Goal: Task Accomplishment & Management: Manage account settings

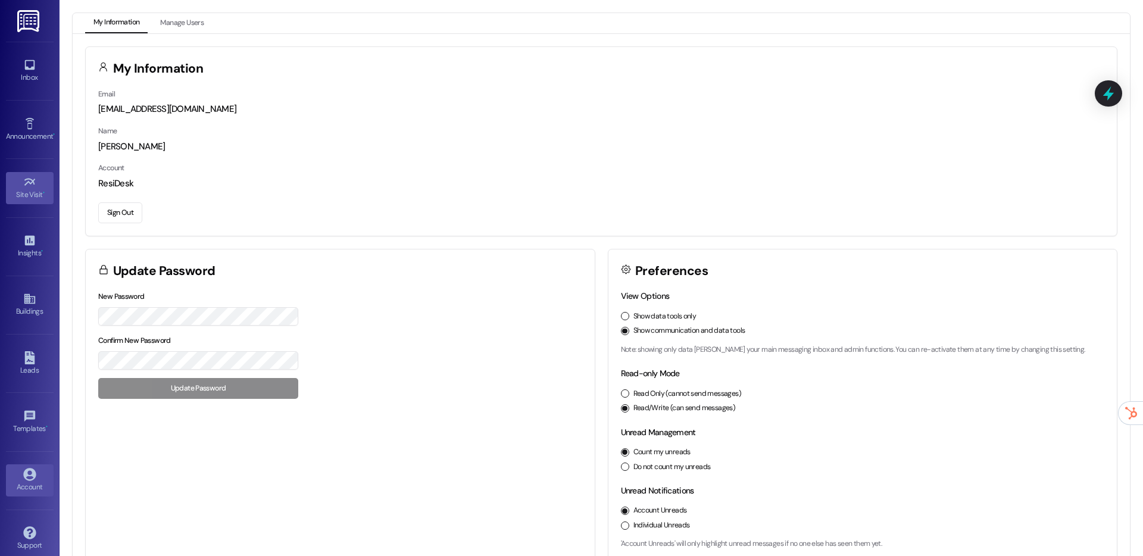
click at [30, 184] on icon at bounding box center [29, 182] width 13 height 13
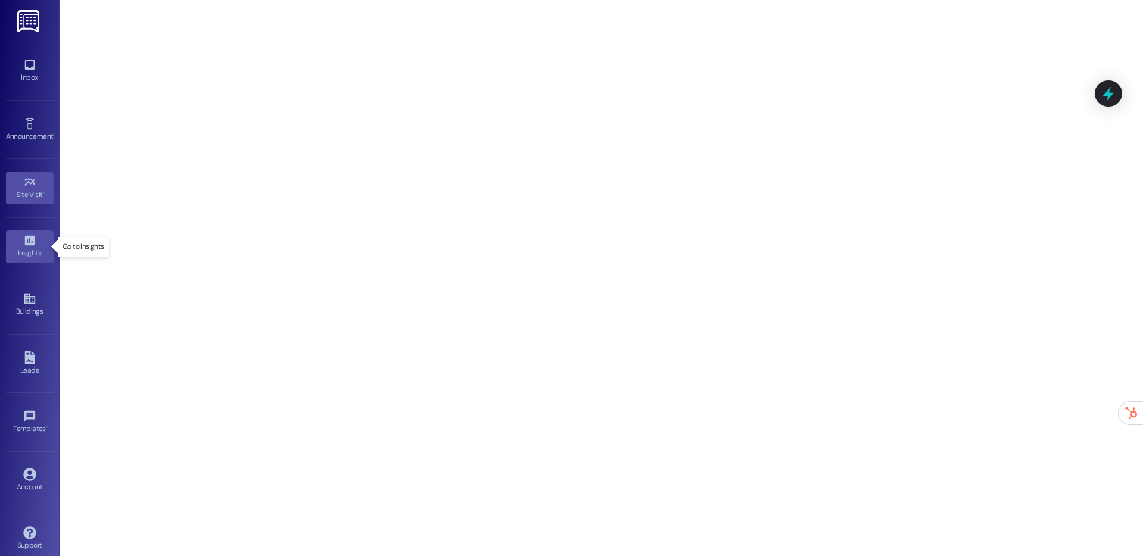
click at [25, 240] on icon at bounding box center [29, 240] width 13 height 13
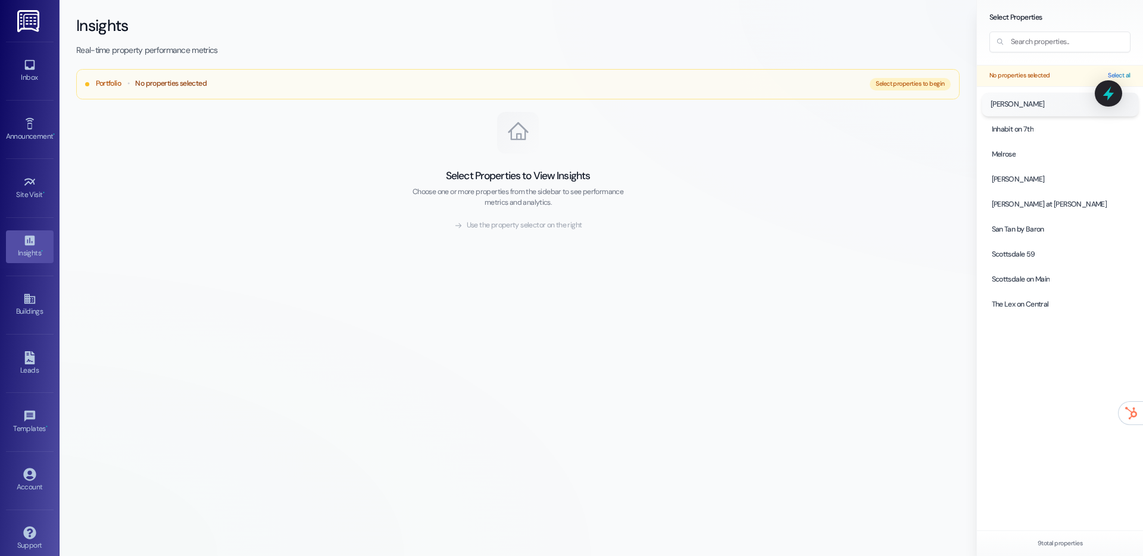
click at [1022, 100] on div at bounding box center [1059, 104] width 157 height 23
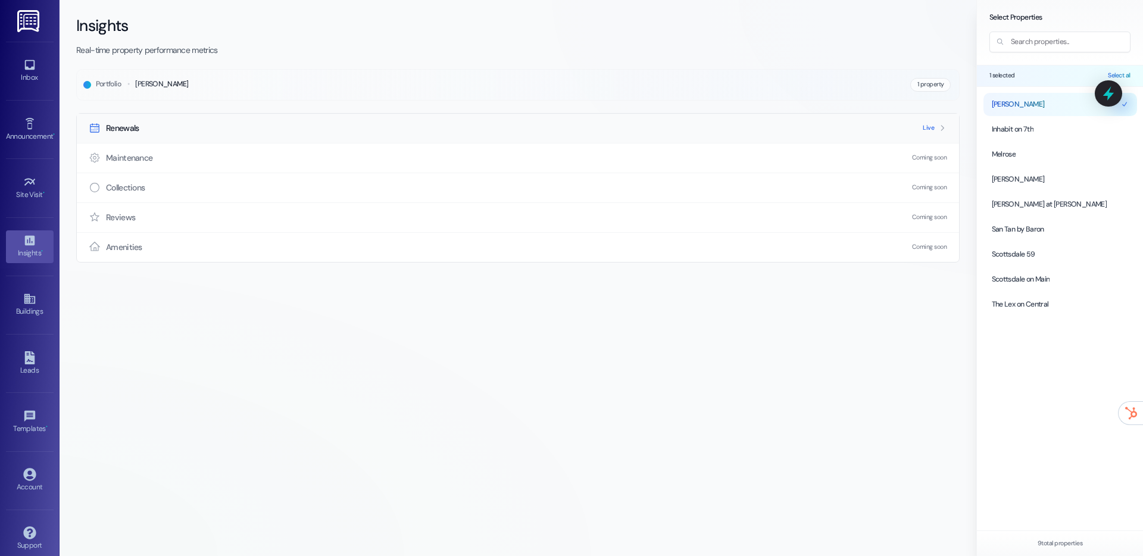
click at [736, 127] on div "Renewals Live" at bounding box center [518, 128] width 882 height 29
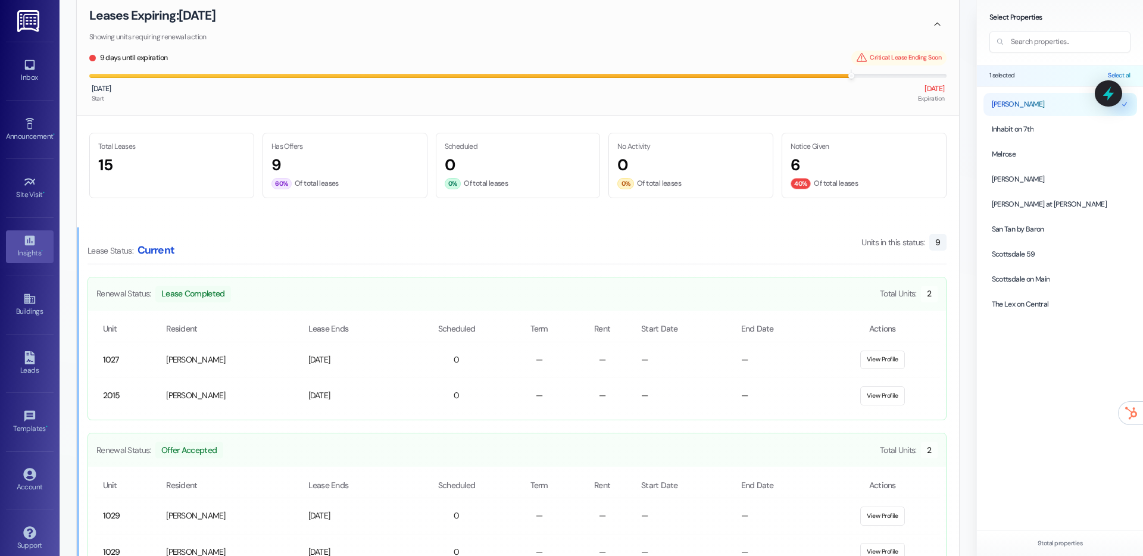
scroll to position [606, 0]
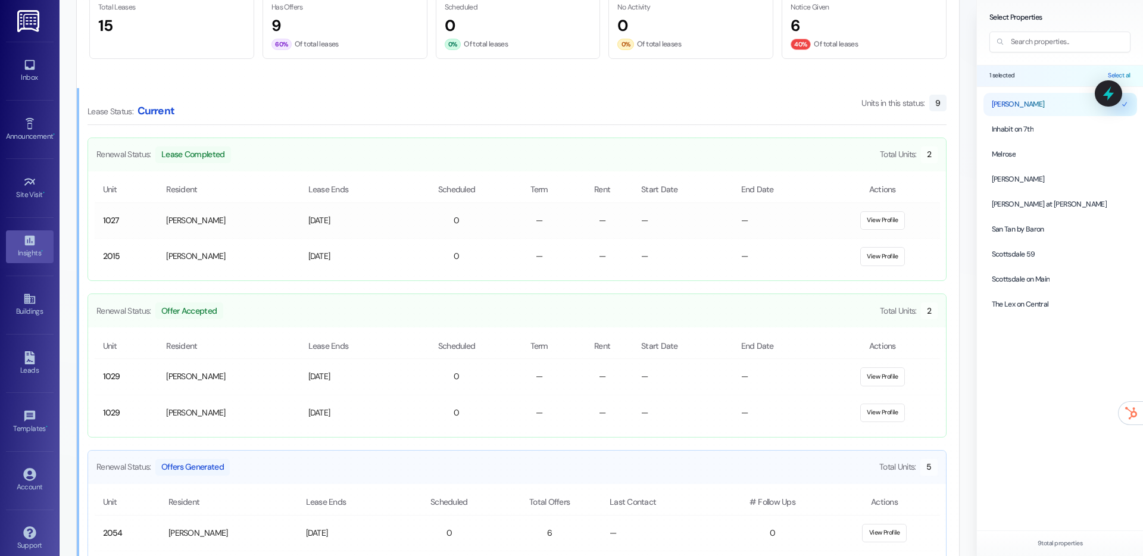
click at [207, 221] on td "[PERSON_NAME]" at bounding box center [229, 220] width 142 height 36
click at [890, 217] on button "View Profile" at bounding box center [882, 220] width 45 height 19
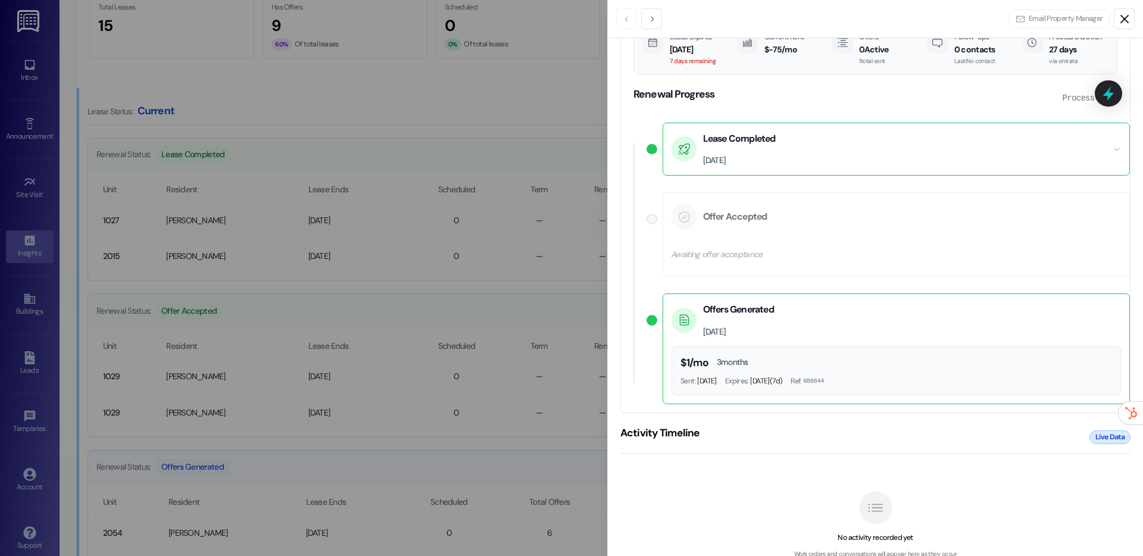
scroll to position [0, 0]
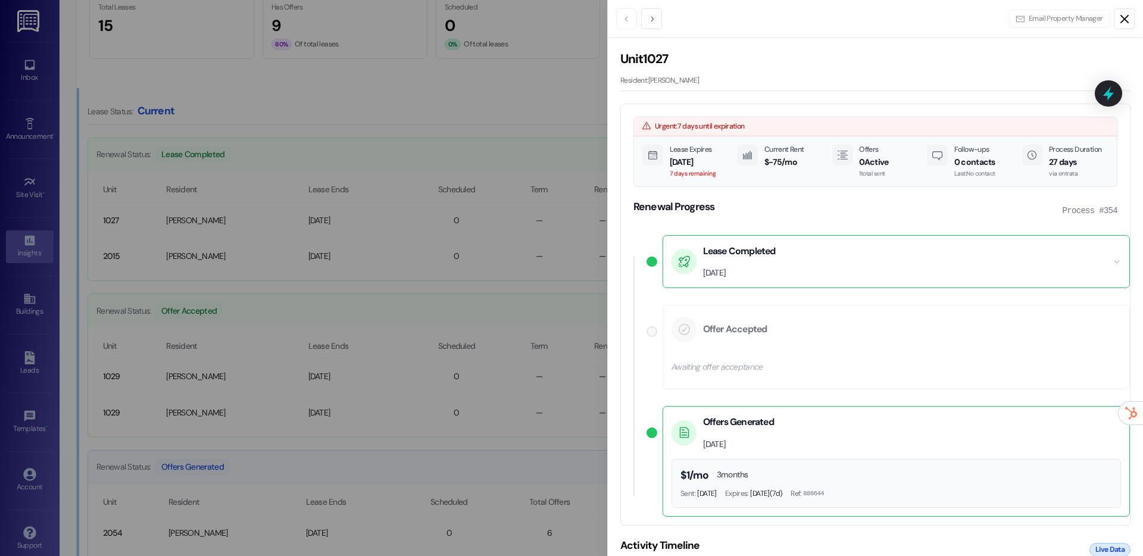
click at [1121, 18] on icon "Close" at bounding box center [1124, 19] width 14 height 14
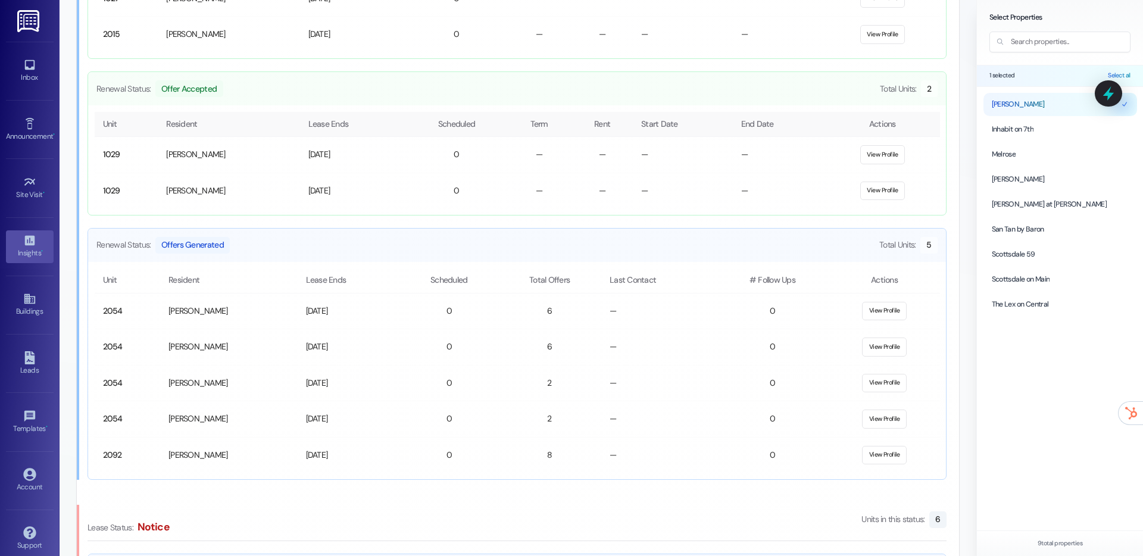
scroll to position [839, 0]
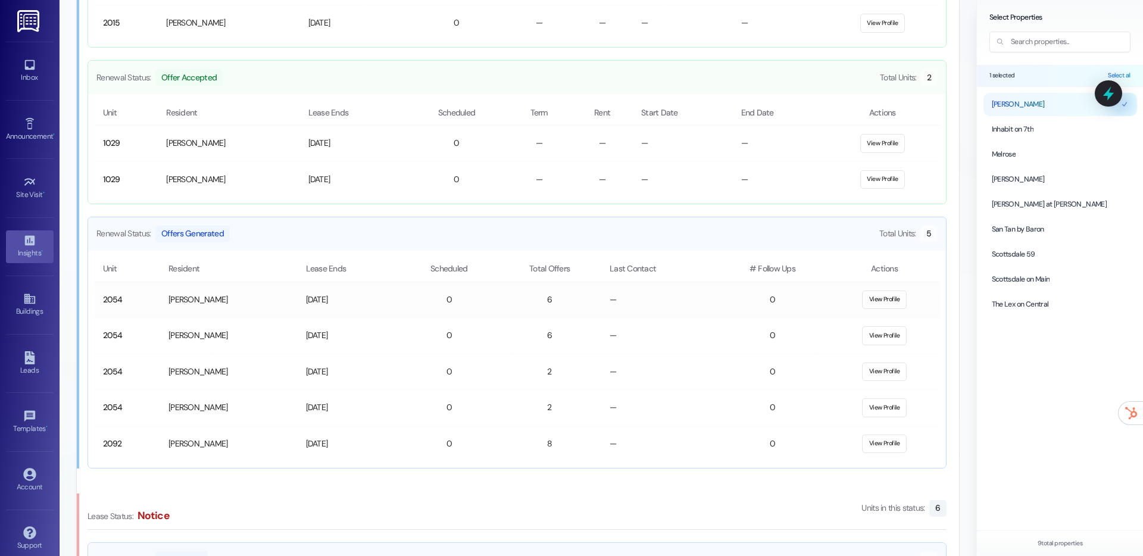
click at [895, 293] on button "View Profile" at bounding box center [884, 299] width 45 height 19
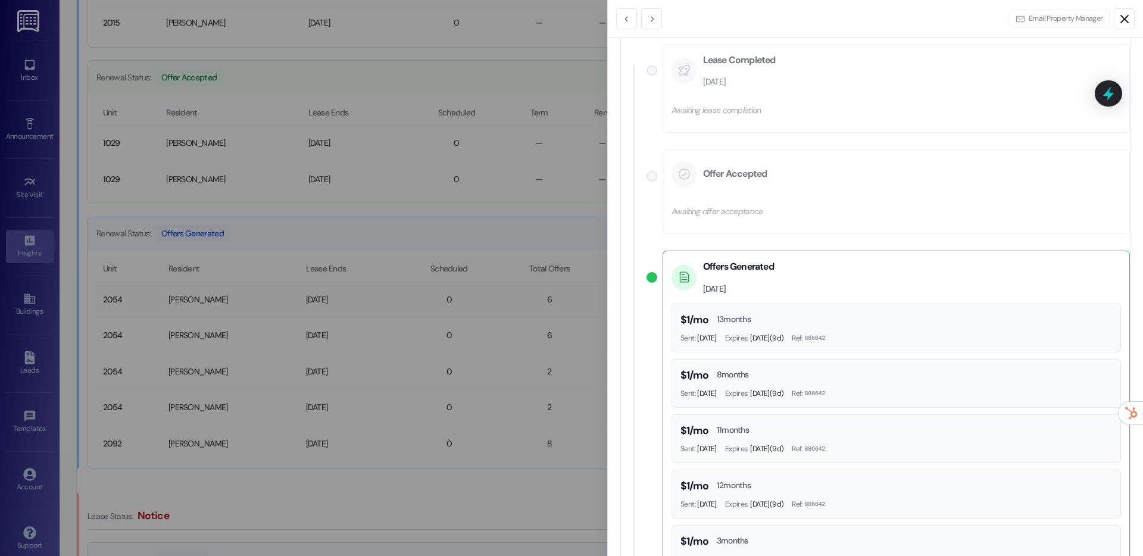
scroll to position [0, 0]
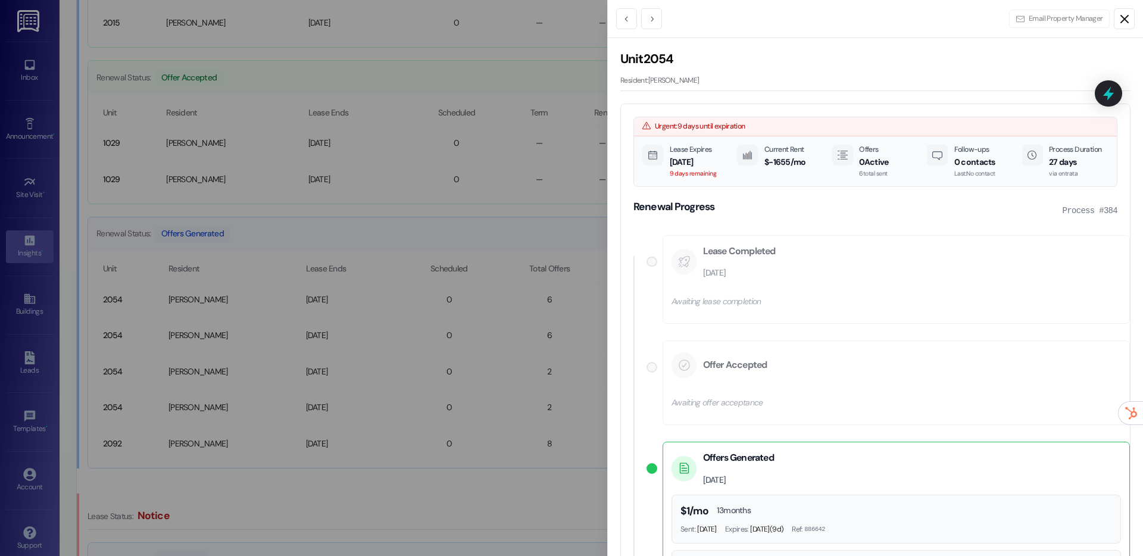
click at [1129, 22] on icon "Close" at bounding box center [1124, 19] width 14 height 14
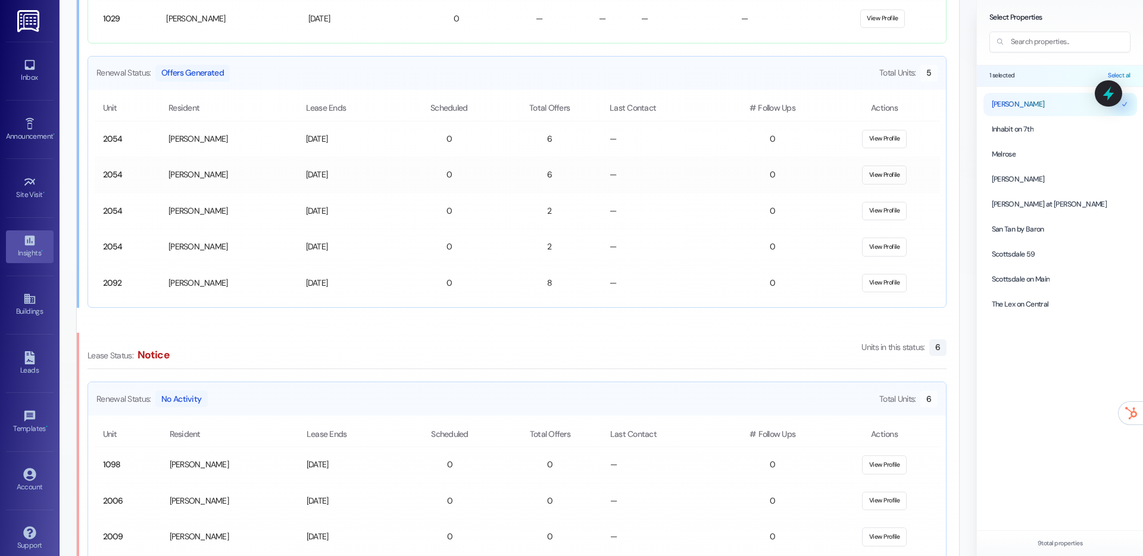
scroll to position [909, 0]
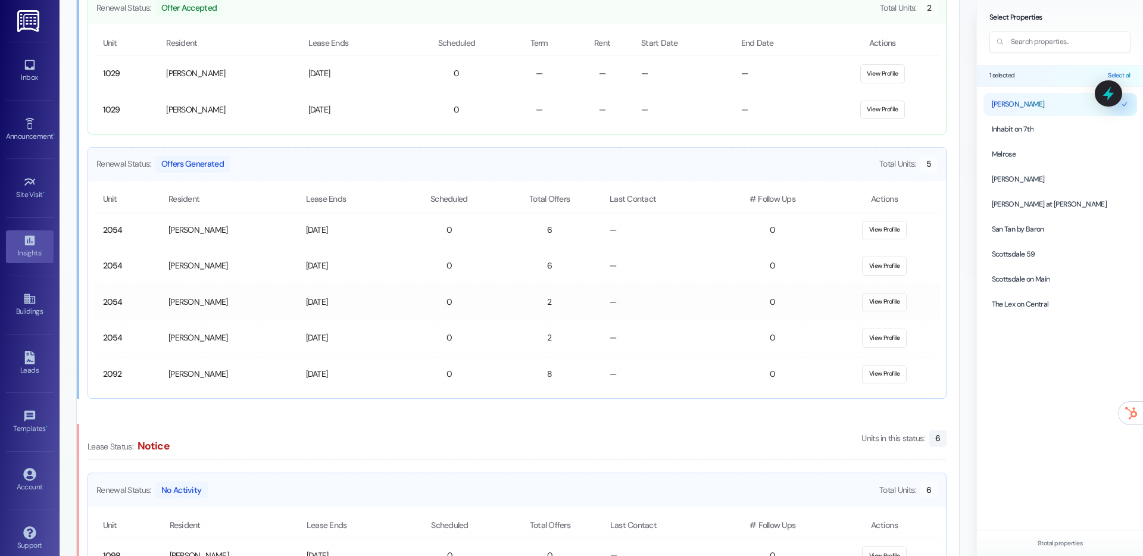
click at [888, 302] on button "View Profile" at bounding box center [884, 302] width 45 height 19
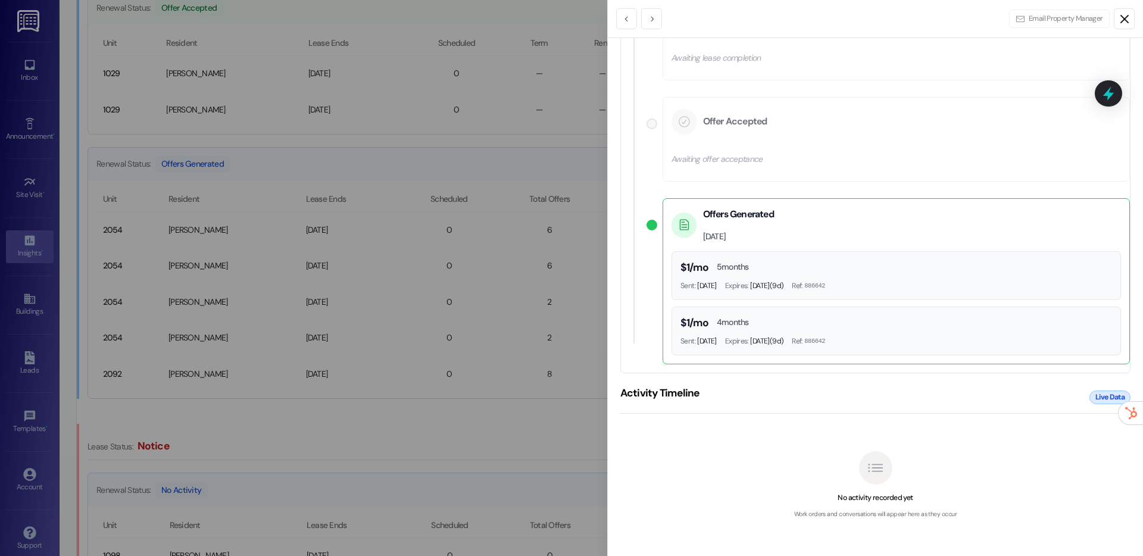
scroll to position [0, 0]
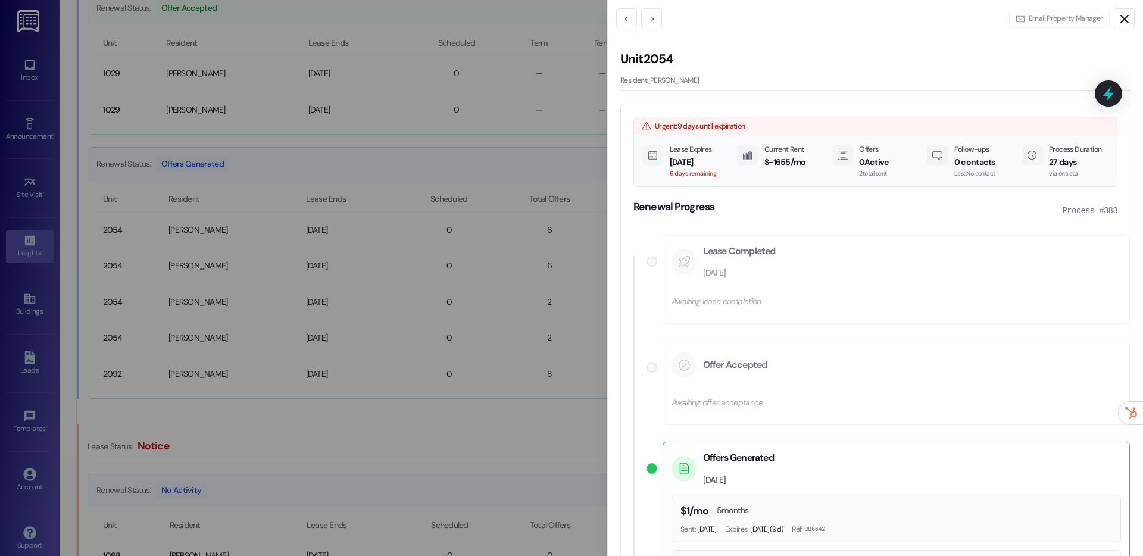
click at [1128, 25] on icon "Close" at bounding box center [1124, 19] width 14 height 14
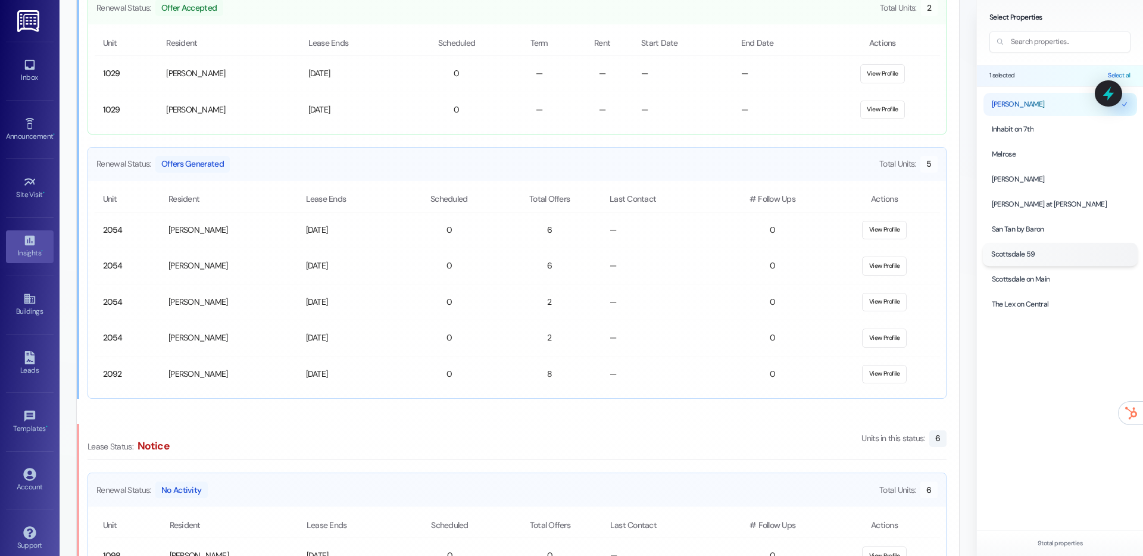
click at [1010, 257] on span "Scottsdale 59" at bounding box center [1013, 254] width 44 height 11
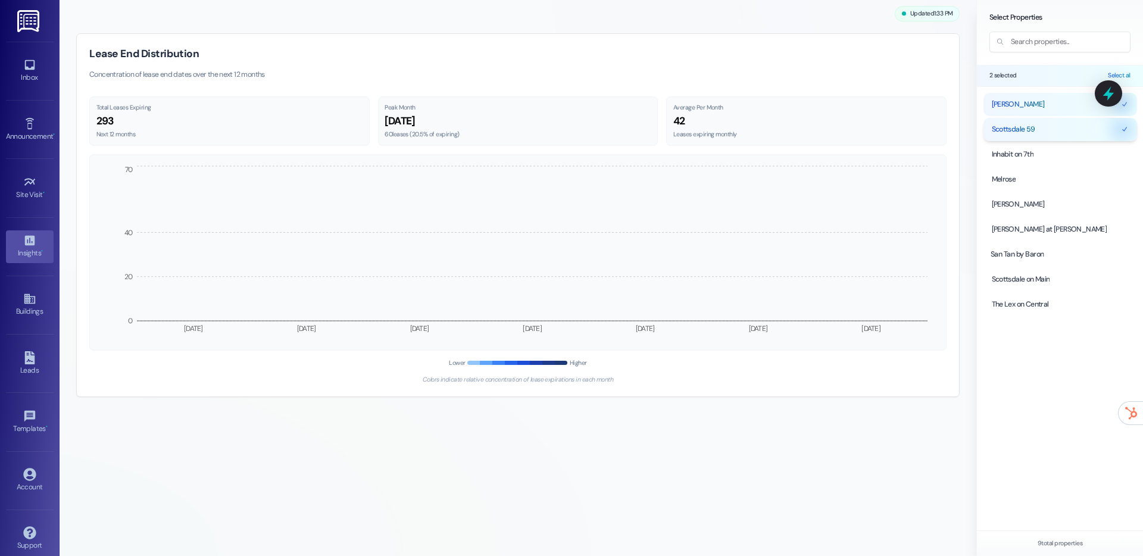
scroll to position [909, 0]
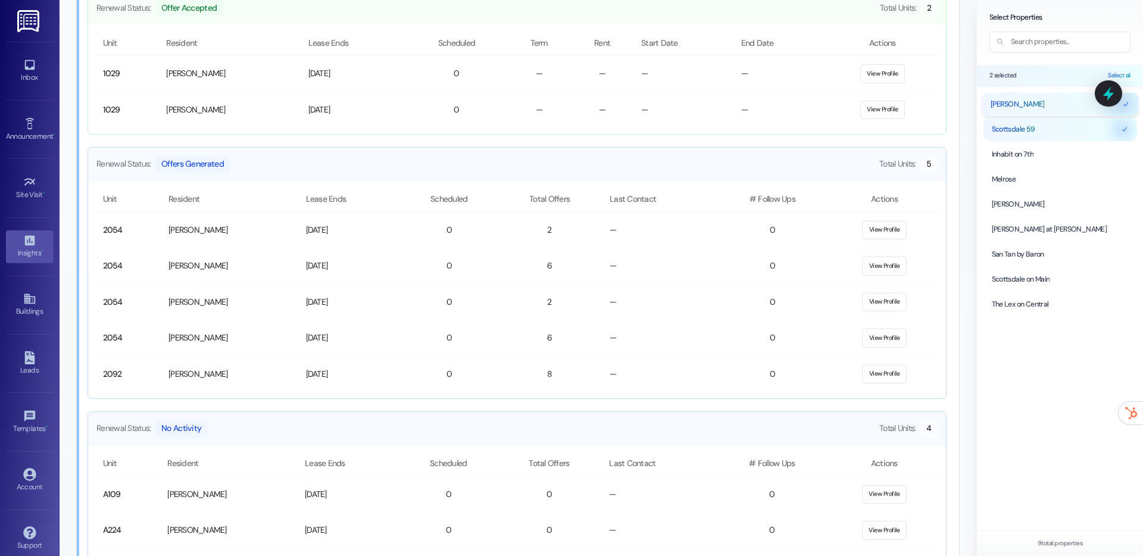
click at [1010, 109] on span "[PERSON_NAME]" at bounding box center [1017, 104] width 54 height 11
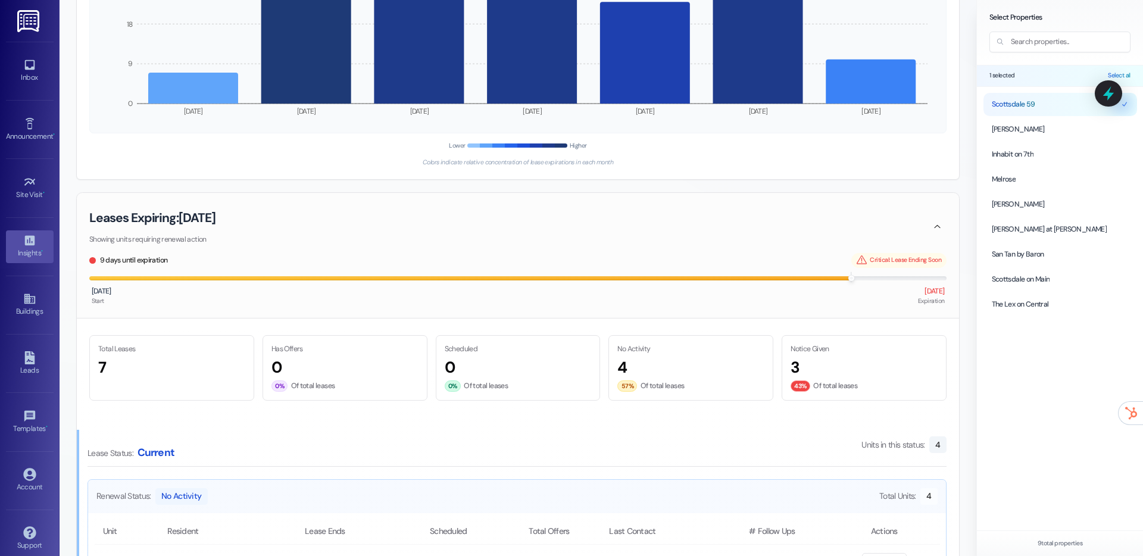
scroll to position [284, 0]
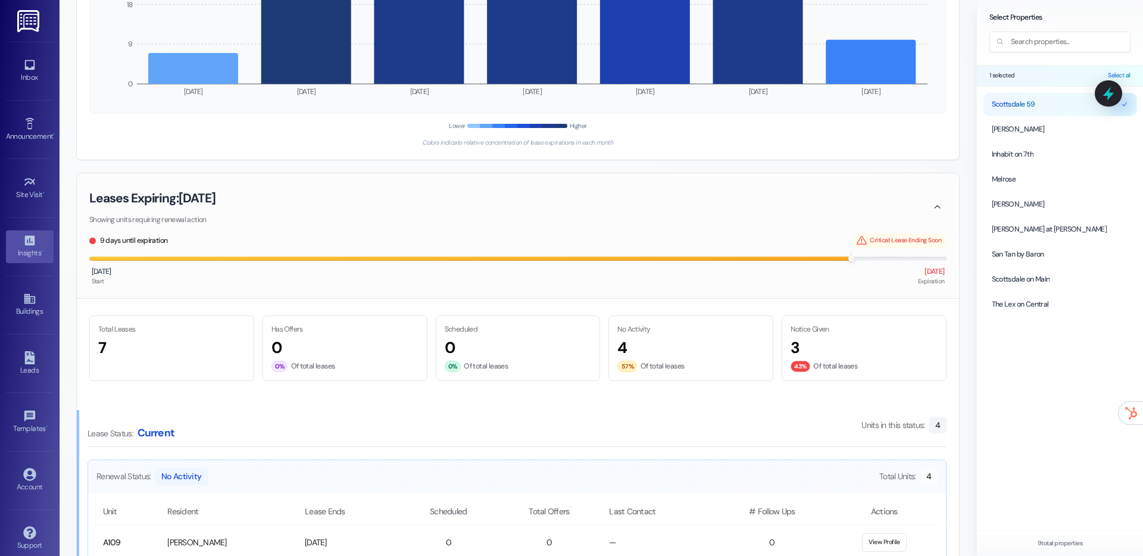
click at [835, 367] on span "Of total leases" at bounding box center [835, 366] width 44 height 11
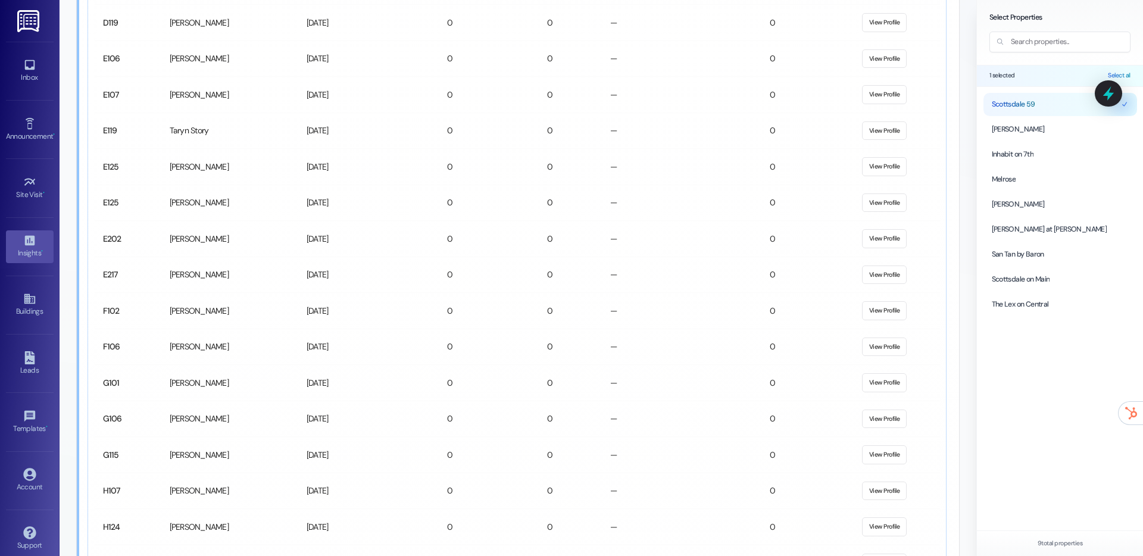
scroll to position [5101, 0]
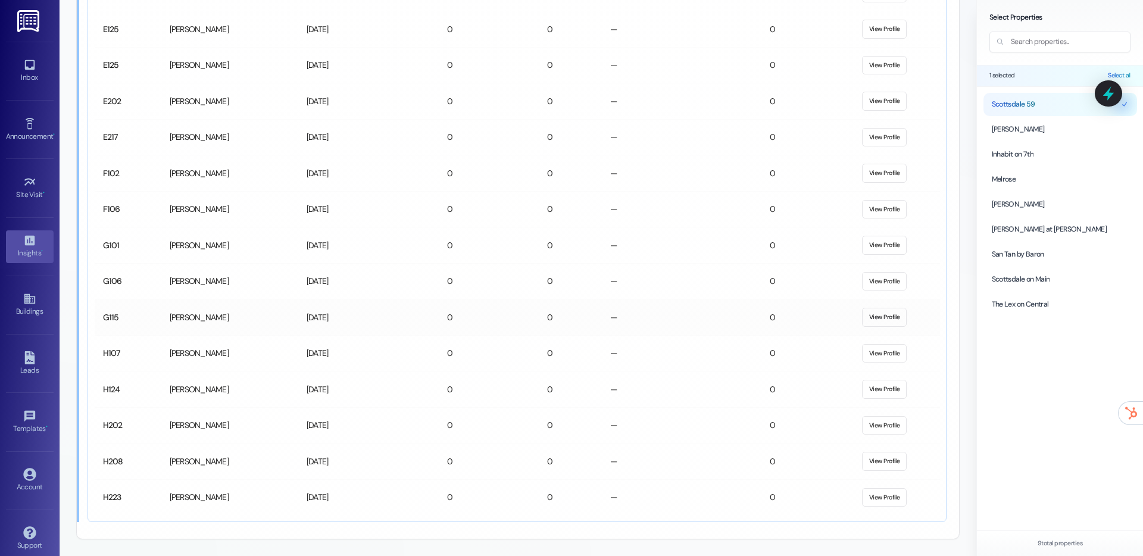
click at [892, 320] on button "View Profile" at bounding box center [884, 317] width 45 height 19
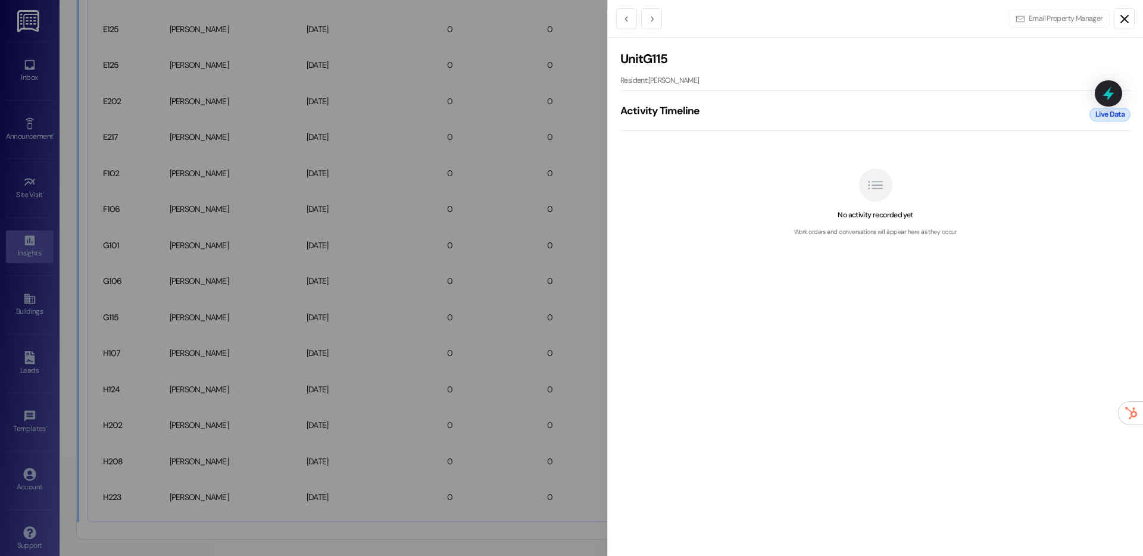
click at [1128, 20] on icon "Close" at bounding box center [1124, 19] width 14 height 14
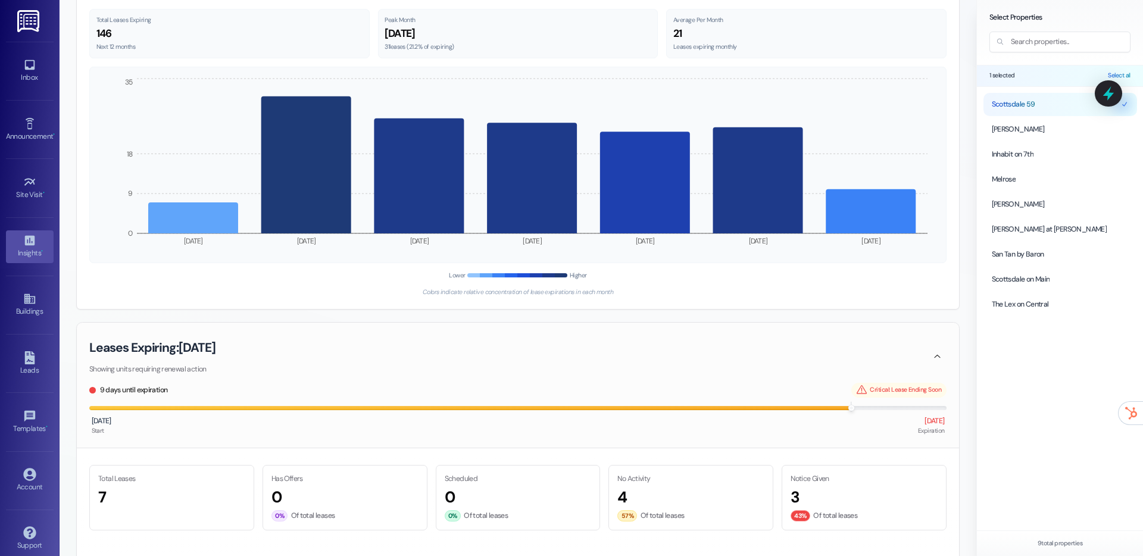
scroll to position [0, 0]
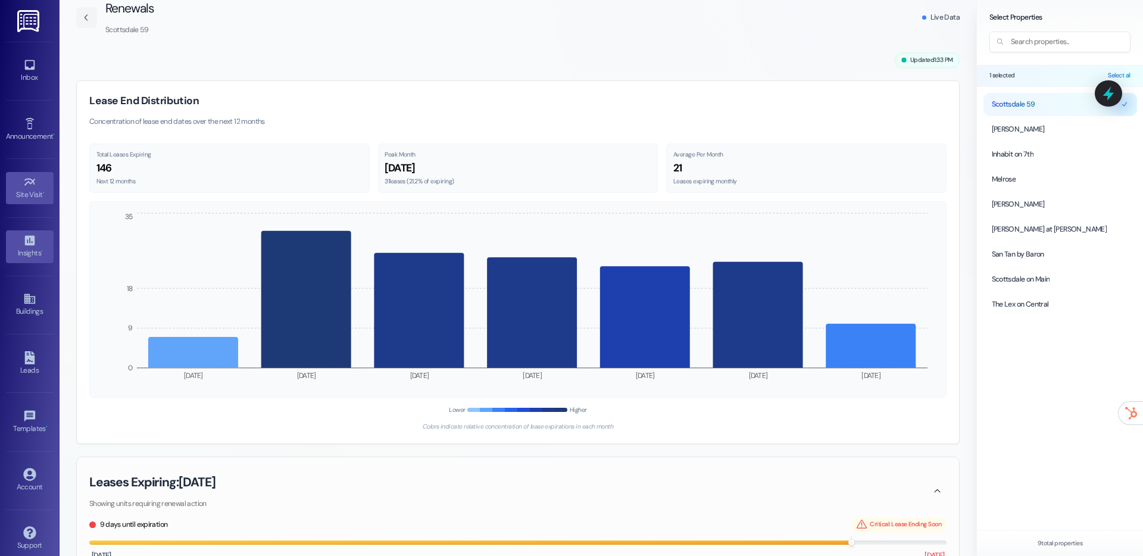
click at [36, 173] on link "Site Visit •" at bounding box center [30, 188] width 48 height 32
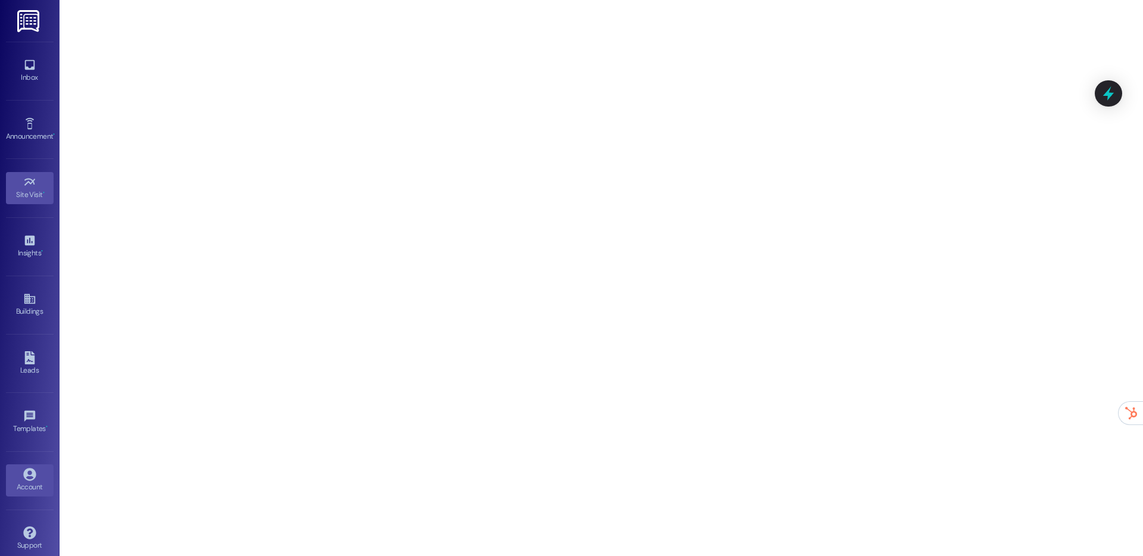
click at [22, 467] on link "Account" at bounding box center [30, 480] width 48 height 32
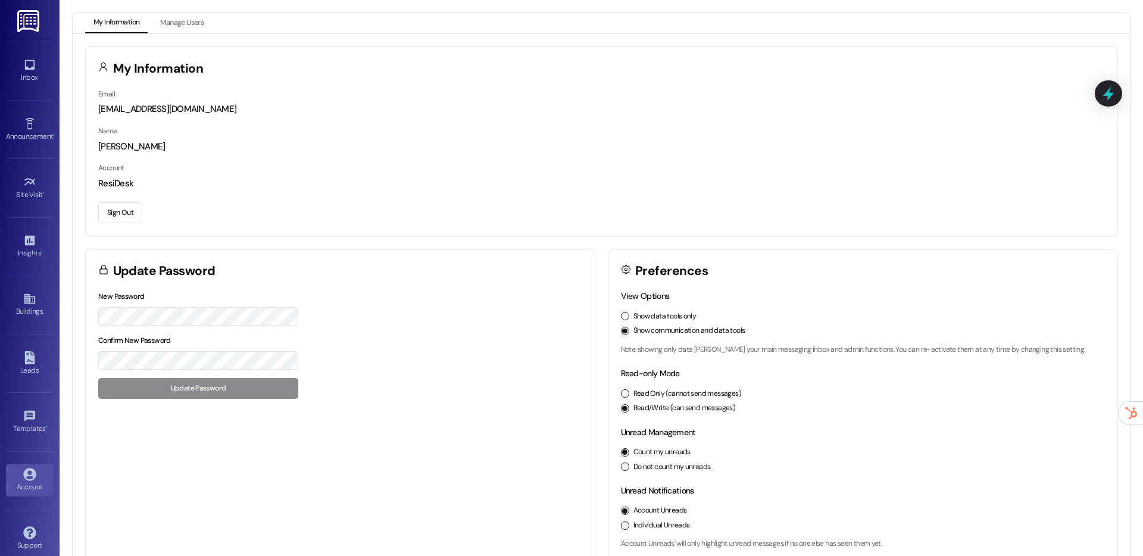
click at [110, 208] on button "Sign Out" at bounding box center [120, 212] width 44 height 21
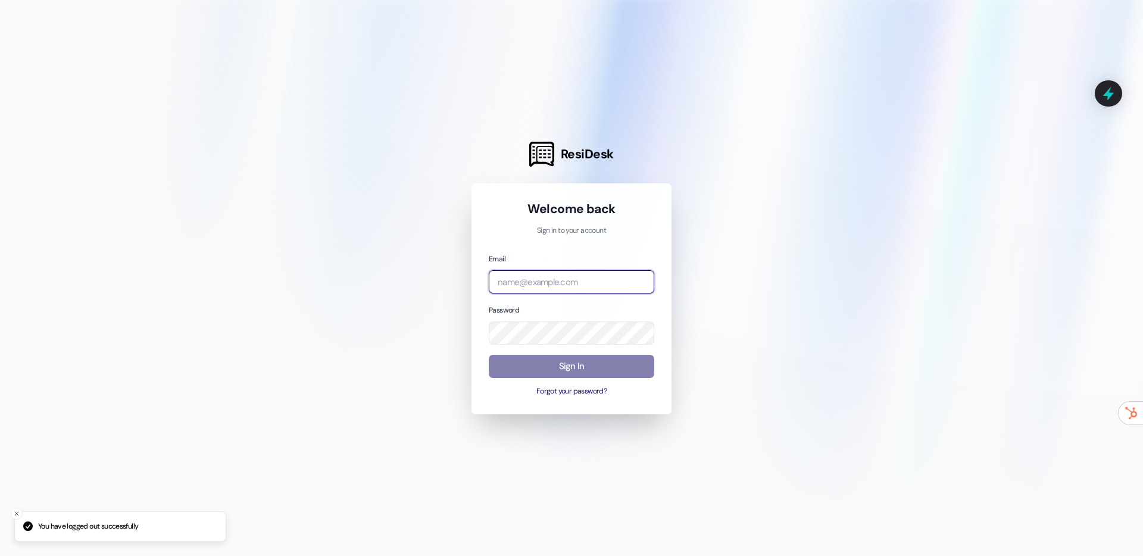
click at [514, 286] on input "email" at bounding box center [571, 281] width 165 height 23
type input "[EMAIL_ADDRESS][DOMAIN_NAME]"
